Goal: Use online tool/utility: Utilize a website feature to perform a specific function

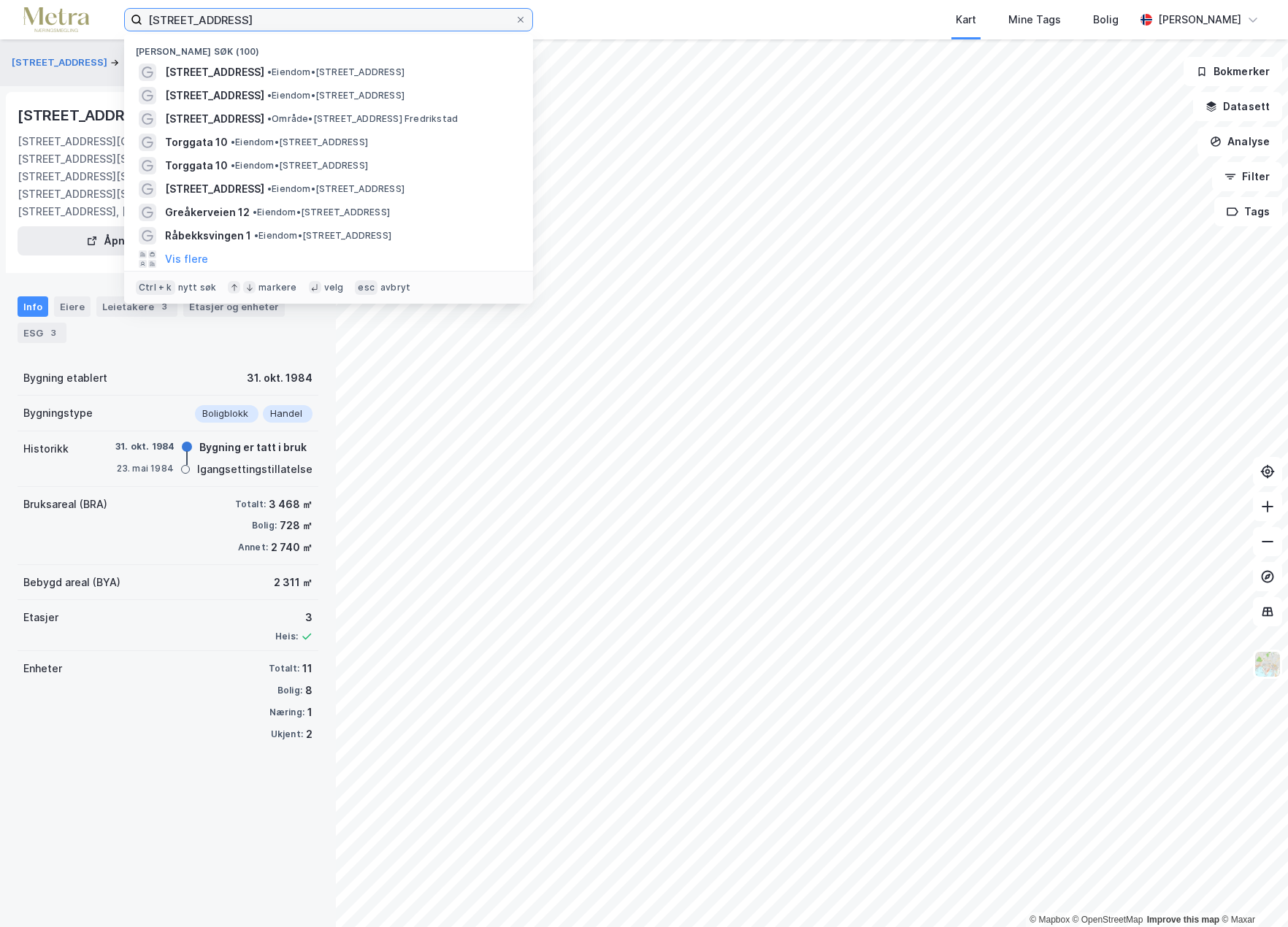
drag, startPoint x: 237, startPoint y: 19, endPoint x: 79, endPoint y: 18, distance: 158.0
click at [79, 18] on div "[STREET_ADDRESS] Nylige søk (100) [STREET_ADDRESS] • Eiendom • [STREET_ADDRESS]…" at bounding box center [644, 20] width 1288 height 40
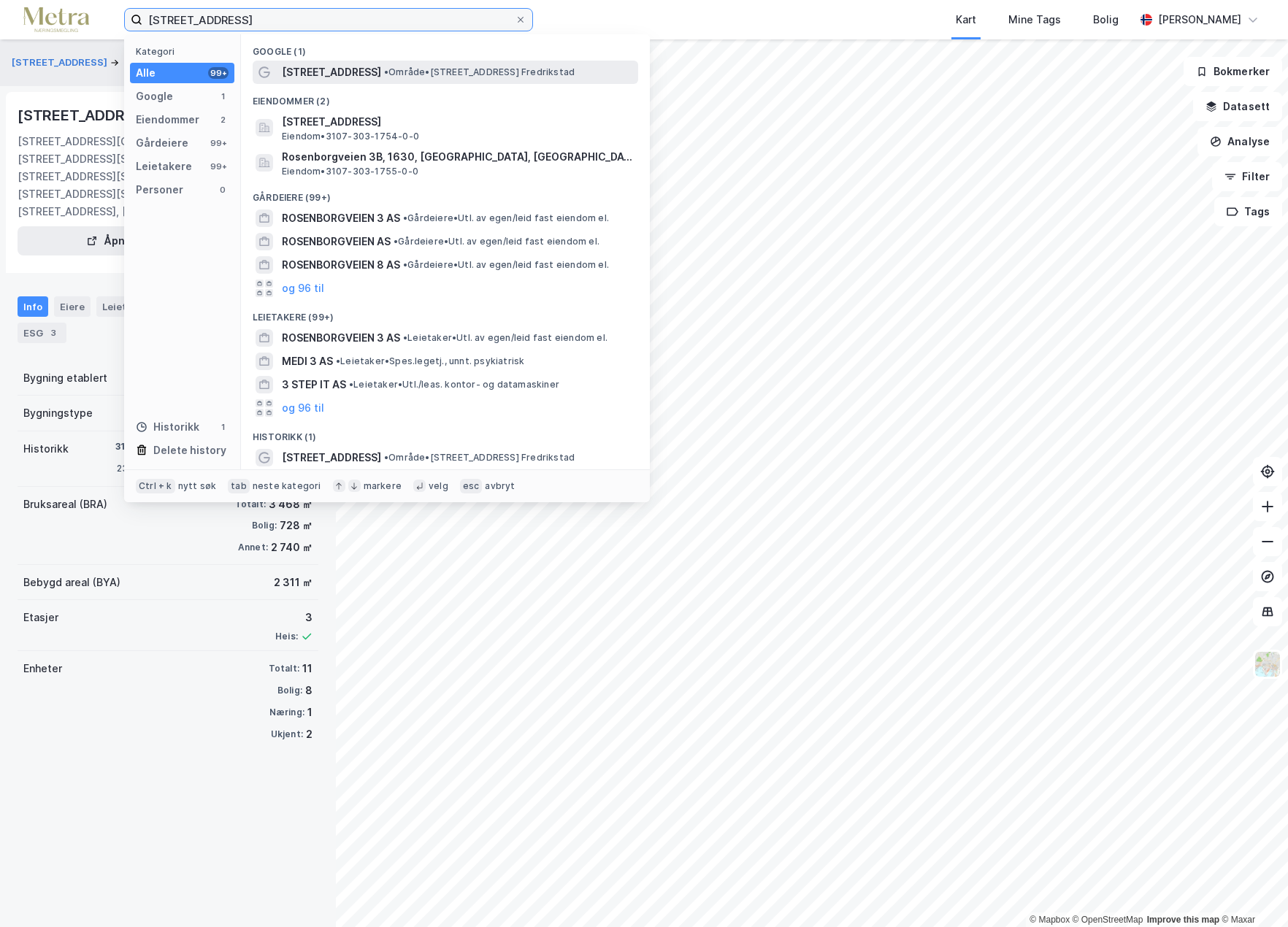
type input "[STREET_ADDRESS]"
click at [343, 70] on span "[STREET_ADDRESS]" at bounding box center [331, 72] width 99 height 18
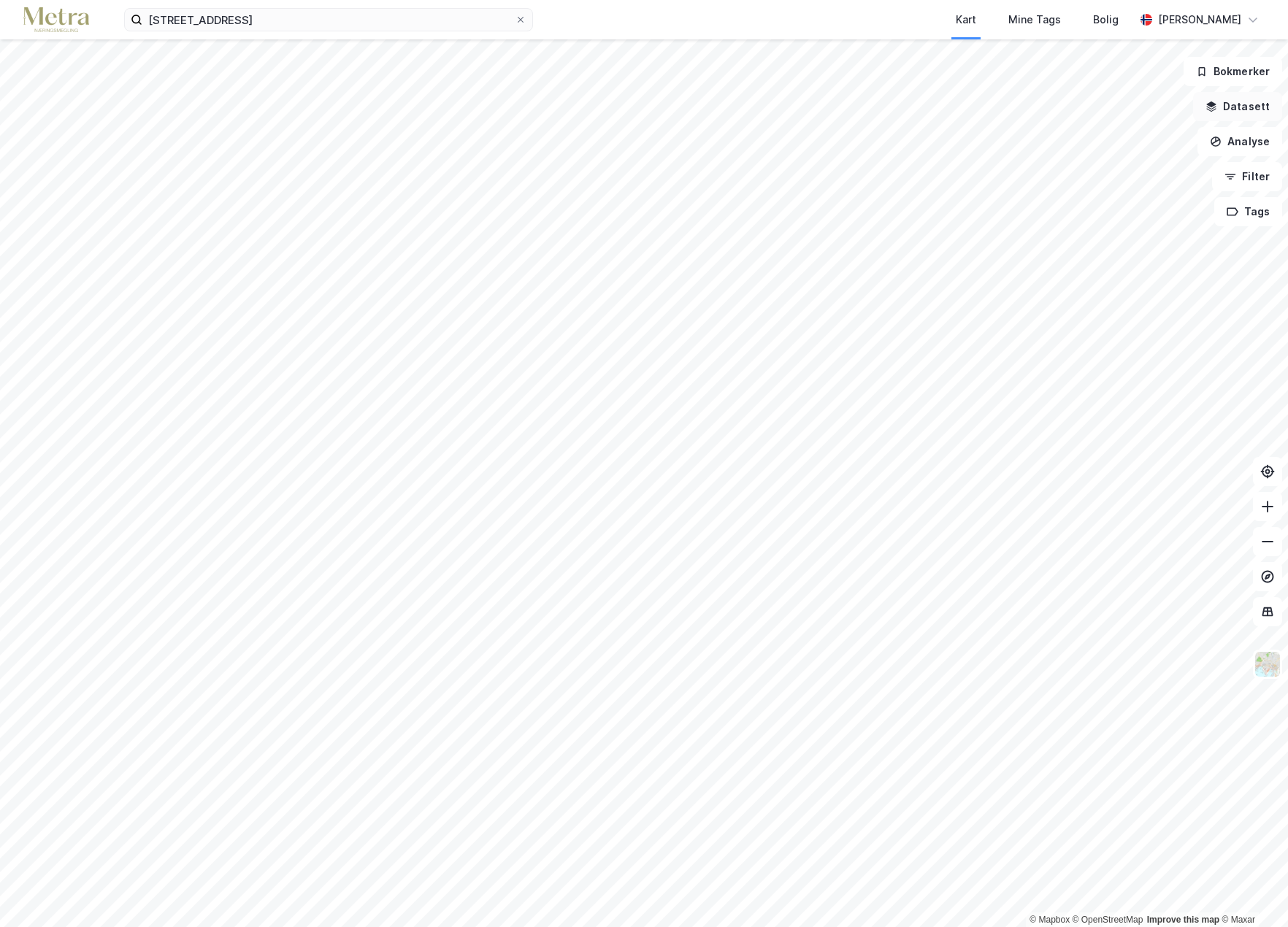
click at [1238, 105] on button "Datasett" at bounding box center [1237, 106] width 89 height 29
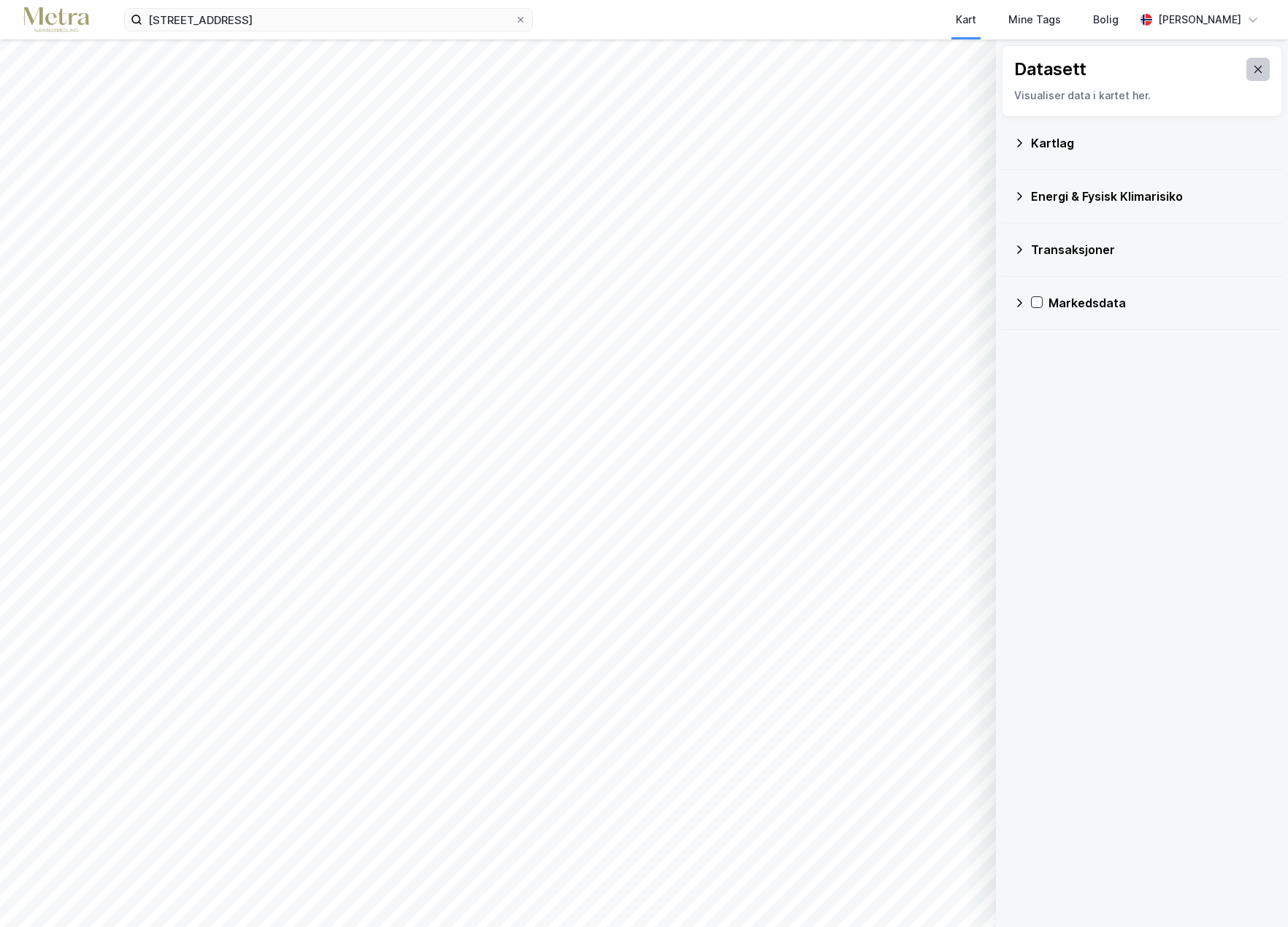
click at [1252, 64] on icon at bounding box center [1258, 69] width 12 height 12
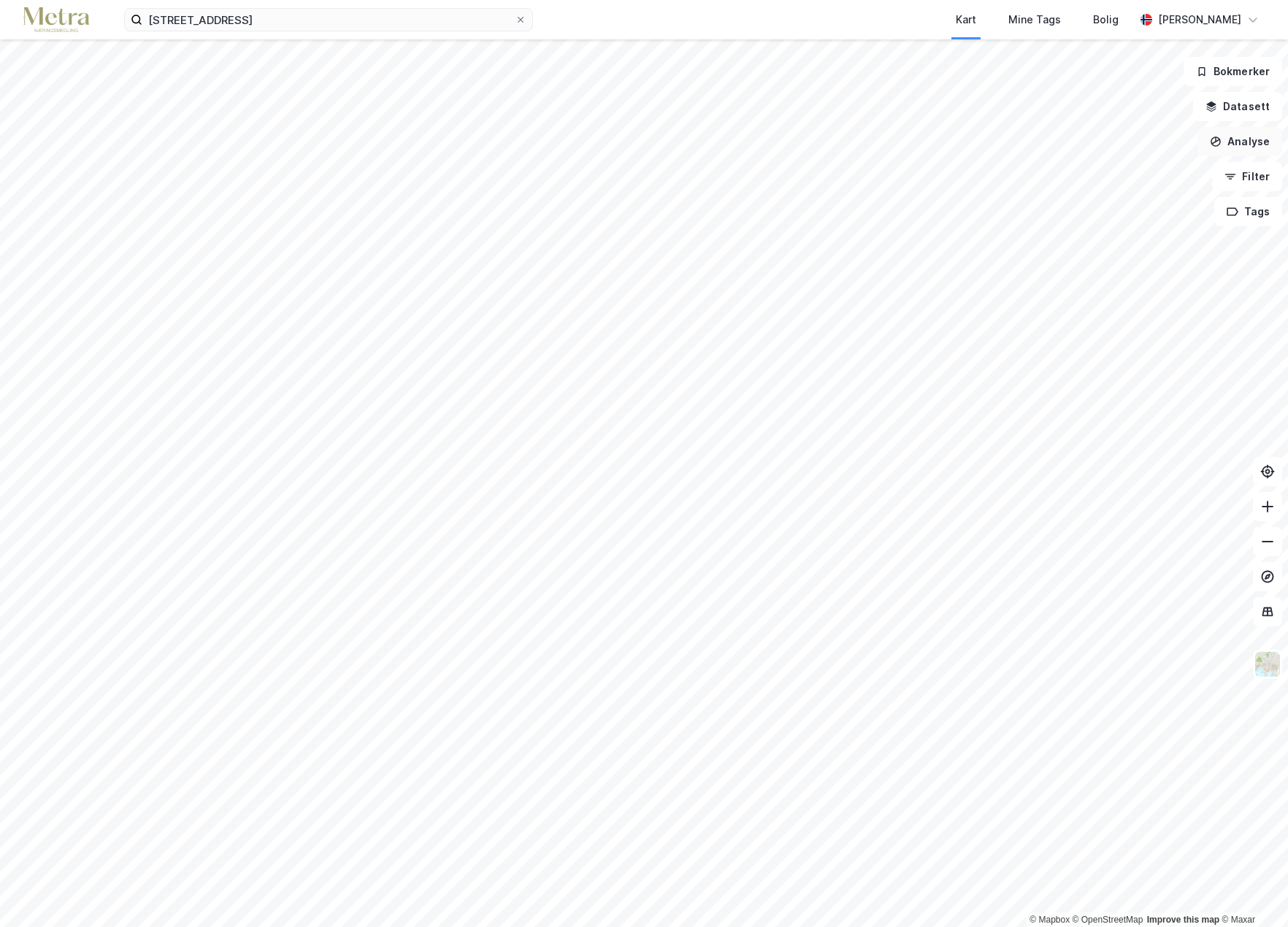
click at [1241, 137] on button "Analyse" at bounding box center [1238, 141] width 84 height 29
click at [1070, 143] on div "Mål avstand" at bounding box center [1113, 143] width 127 height 13
click at [595, 200] on div "0,9m" at bounding box center [601, 208] width 41 height 42
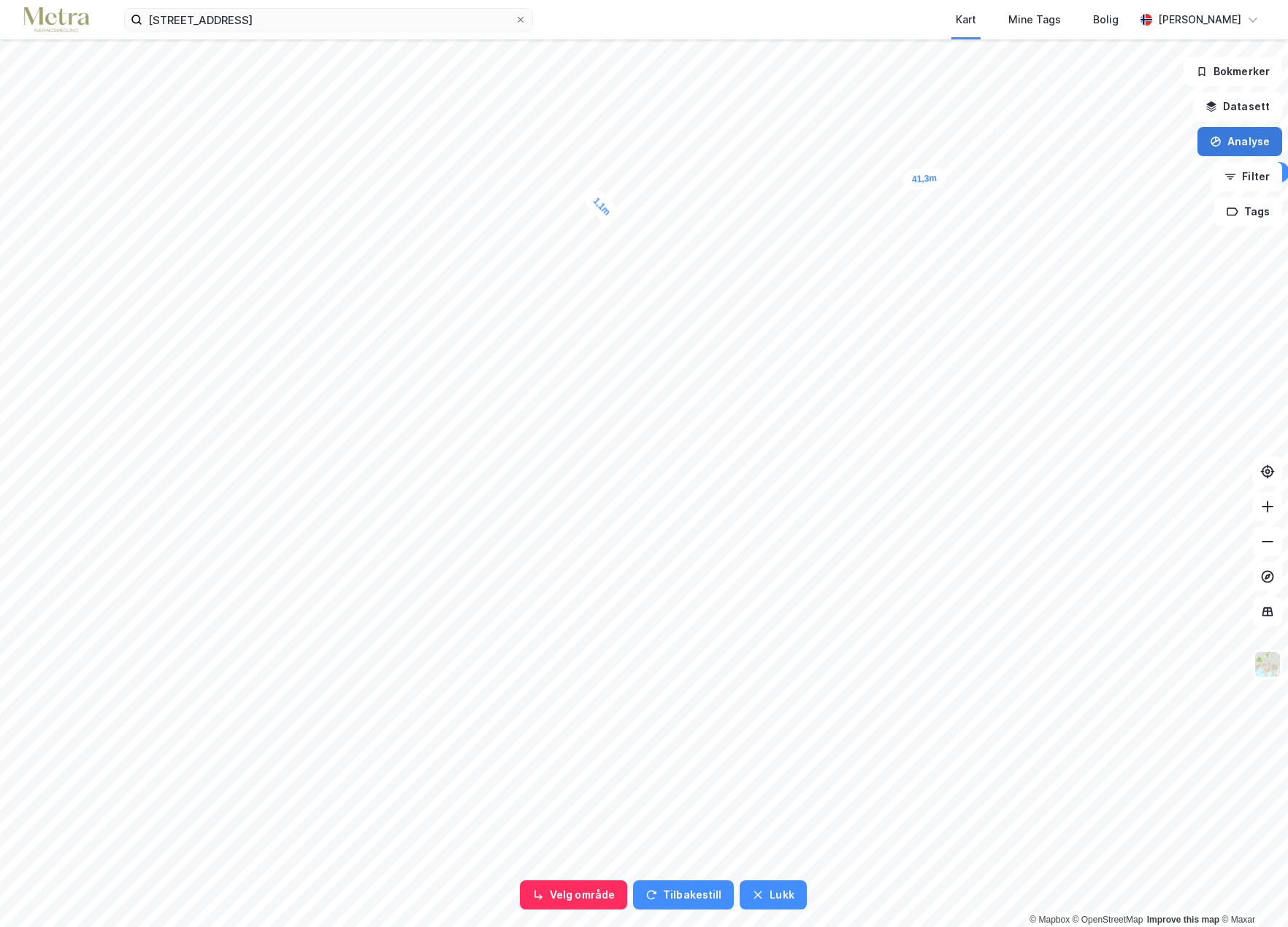
click at [1238, 146] on button "Analyse" at bounding box center [1238, 141] width 84 height 29
click at [1072, 140] on div "Mål avstand" at bounding box center [1113, 143] width 127 height 13
